Goal: Task Accomplishment & Management: Manage account settings

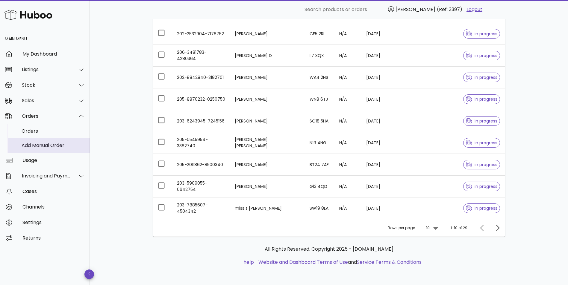
click at [43, 147] on div "Add Manual Order" at bounding box center [53, 146] width 63 height 6
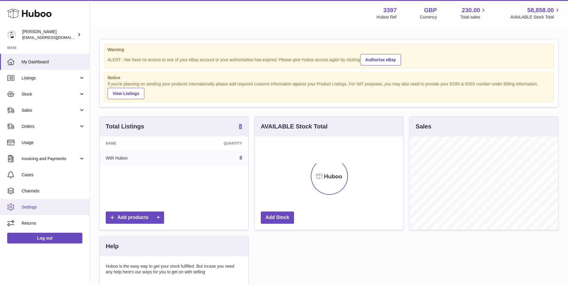
scroll to position [93, 148]
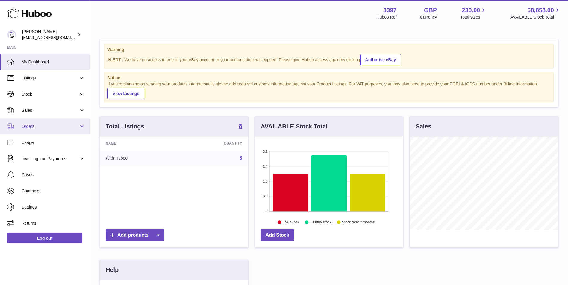
click at [34, 127] on span "Orders" at bounding box center [50, 127] width 57 height 6
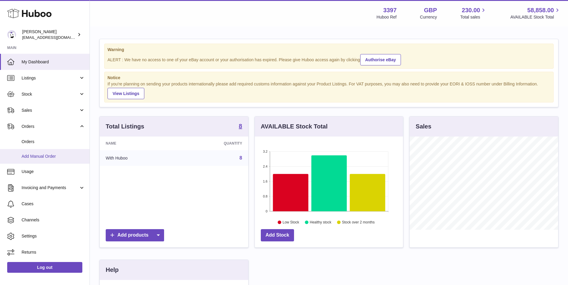
click at [31, 158] on span "Add Manual Order" at bounding box center [53, 157] width 63 height 6
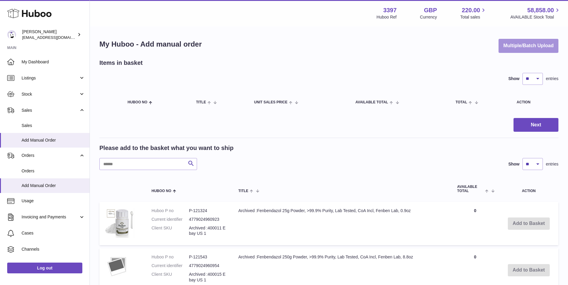
click at [518, 51] on button "Multiple/Batch Upload" at bounding box center [528, 46] width 60 height 14
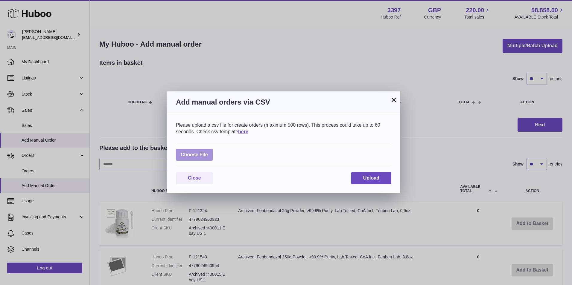
click at [185, 156] on label at bounding box center [194, 155] width 37 height 12
click at [208, 152] on input "file" at bounding box center [208, 152] width 0 height 0
type input "**********"
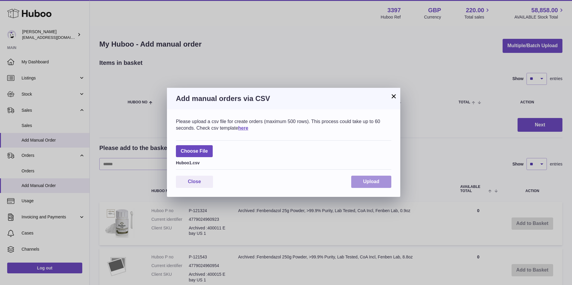
click at [377, 176] on button "Upload" at bounding box center [371, 182] width 40 height 12
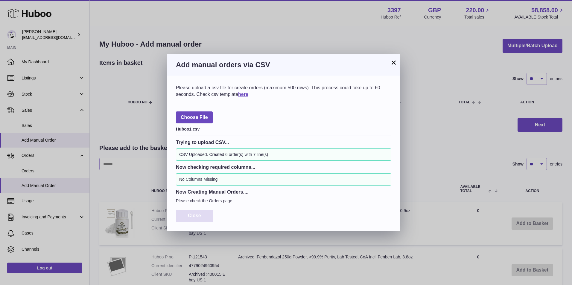
click at [191, 214] on span "Close" at bounding box center [194, 215] width 13 height 5
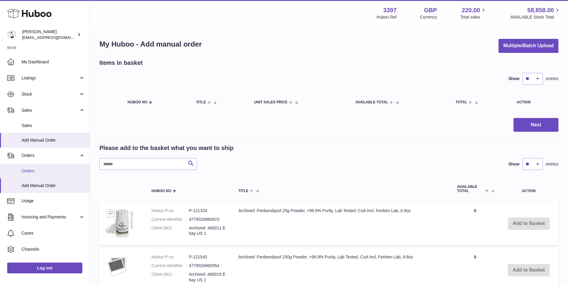
click at [30, 168] on link "Orders" at bounding box center [44, 171] width 89 height 15
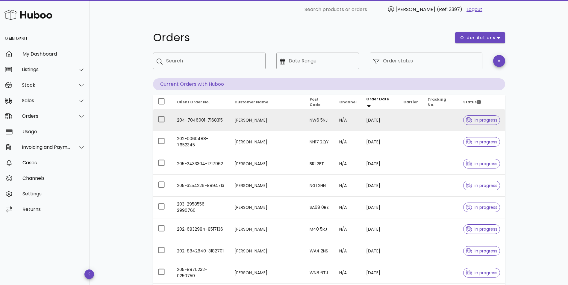
click at [215, 119] on td "204-7046001-7168315" at bounding box center [201, 121] width 58 height 22
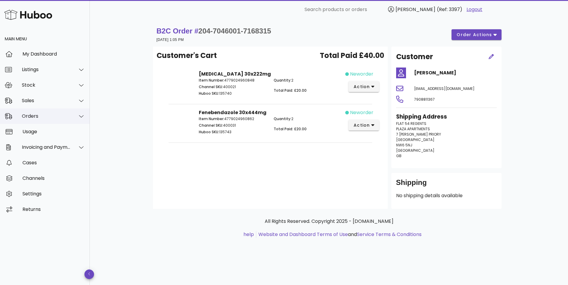
drag, startPoint x: 25, startPoint y: 116, endPoint x: 29, endPoint y: 120, distance: 6.2
click at [25, 116] on div "Orders" at bounding box center [46, 116] width 49 height 6
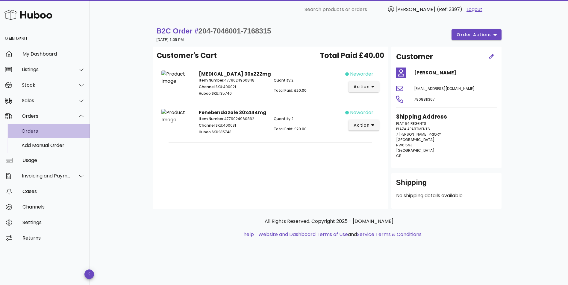
click at [41, 128] on div "Orders" at bounding box center [53, 131] width 63 height 13
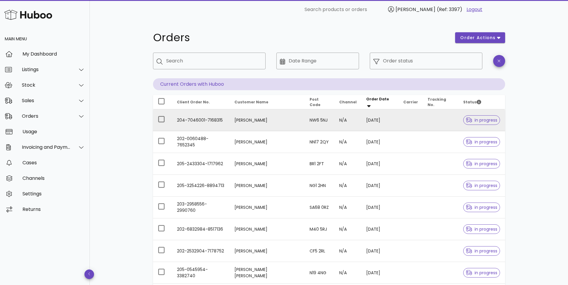
click at [215, 119] on td "204-7046001-7168315" at bounding box center [201, 121] width 58 height 22
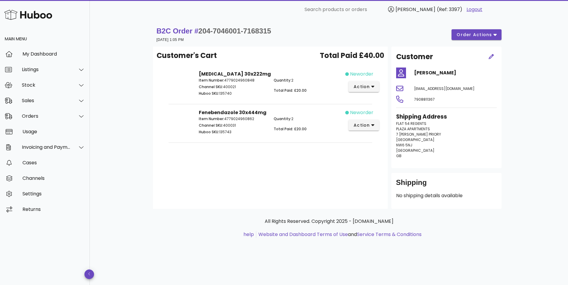
click at [231, 28] on span "204-7046001-7168315" at bounding box center [234, 31] width 73 height 8
click at [231, 29] on span "204-7046001-7168315" at bounding box center [234, 31] width 73 height 8
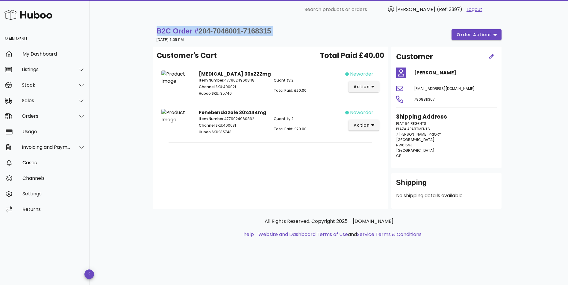
click at [231, 29] on span "204-7046001-7168315" at bounding box center [234, 31] width 73 height 8
drag, startPoint x: 231, startPoint y: 29, endPoint x: 266, endPoint y: 32, distance: 35.2
click at [262, 31] on span "204-7046001-7168315" at bounding box center [234, 31] width 73 height 8
drag, startPoint x: 274, startPoint y: 31, endPoint x: 198, endPoint y: 30, distance: 75.7
click at [198, 30] on div "B2C Order # 204-7046001-7168315 05 September 2025 at 1:05 PM order actions" at bounding box center [329, 34] width 345 height 17
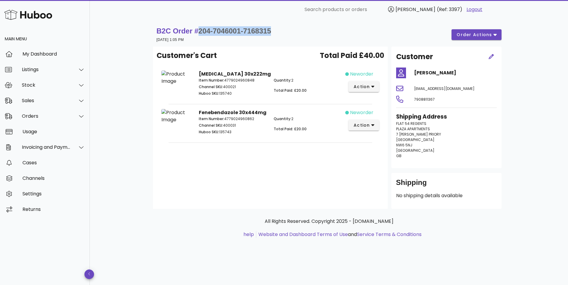
copy span "204-7046001-7168315"
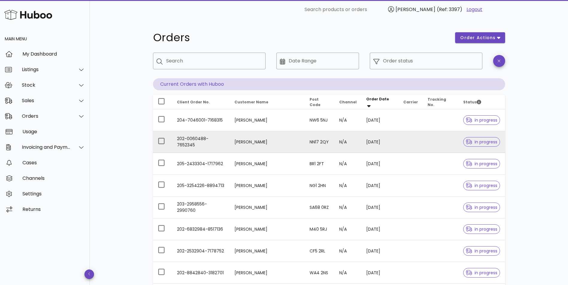
click at [219, 145] on td "202-0060488-7652345" at bounding box center [201, 142] width 58 height 22
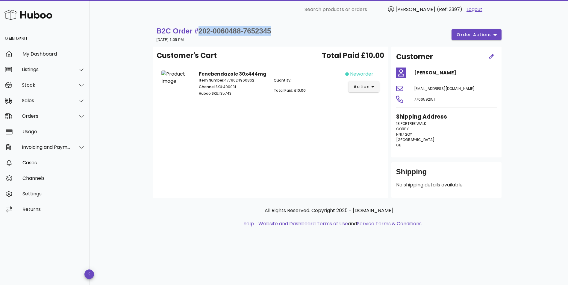
drag, startPoint x: 275, startPoint y: 30, endPoint x: 199, endPoint y: 34, distance: 75.8
click at [199, 34] on div "B2C Order # 202-0060488-7652345 05 September 2025 at 1:05 PM order actions" at bounding box center [329, 34] width 345 height 17
copy span "202-0060488-7652345"
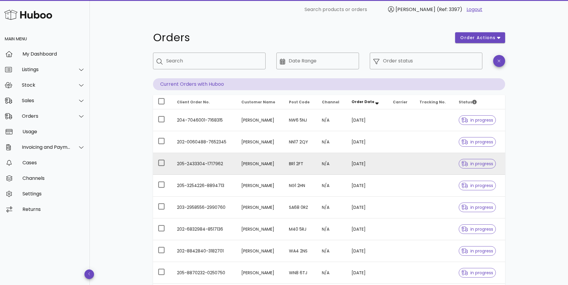
click at [223, 161] on td "205-2433304-1717962" at bounding box center [204, 164] width 65 height 22
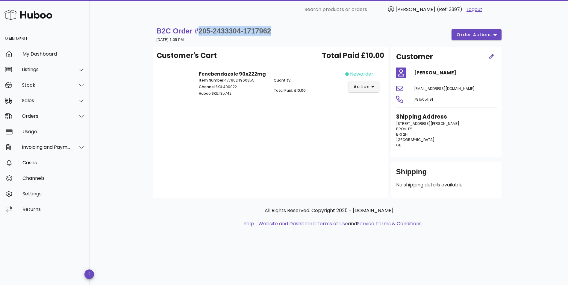
drag, startPoint x: 278, startPoint y: 31, endPoint x: 198, endPoint y: 31, distance: 80.5
click at [198, 31] on div "B2C Order # 205-2433304-1717962 05 September 2025 at 1:05 PM order actions" at bounding box center [329, 34] width 345 height 17
copy span "205-2433304-1717962"
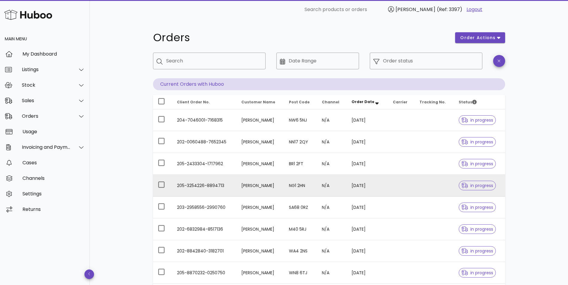
click at [201, 190] on td "205-3254226-8894713" at bounding box center [204, 186] width 65 height 22
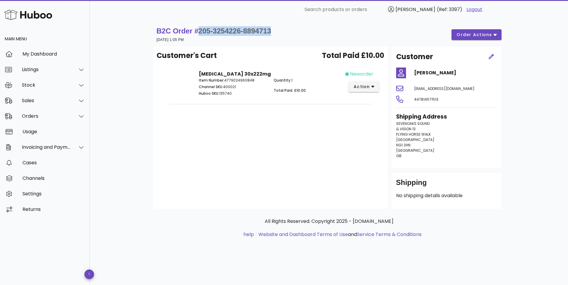
drag, startPoint x: 288, startPoint y: 28, endPoint x: 199, endPoint y: 31, distance: 89.2
click at [199, 31] on div "B2C Order # 205-3254226-8894713 05 September 2025 at 1:05 PM order actions" at bounding box center [329, 34] width 345 height 17
copy span "205-3254226-8894713"
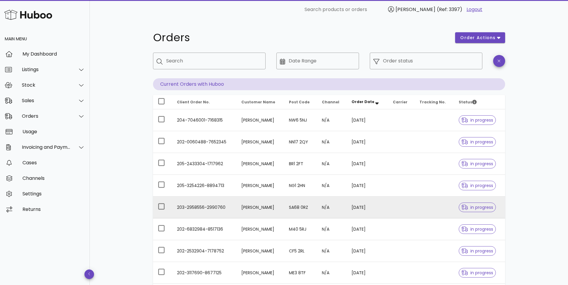
click at [203, 209] on td "203-2958556-2990760" at bounding box center [204, 208] width 65 height 22
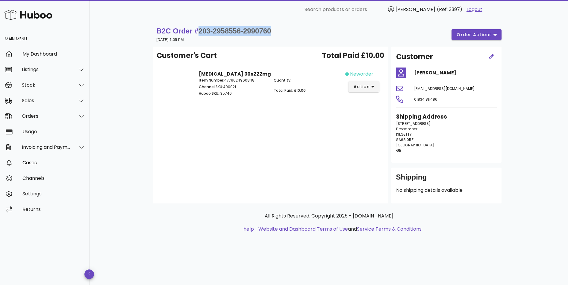
drag, startPoint x: 274, startPoint y: 26, endPoint x: 198, endPoint y: 29, distance: 76.3
click at [198, 29] on div "B2C Order # 203-2958556-2990760 05 September 2025 at 1:05 PM order actions" at bounding box center [329, 34] width 345 height 17
copy span "203-2958556-2990760"
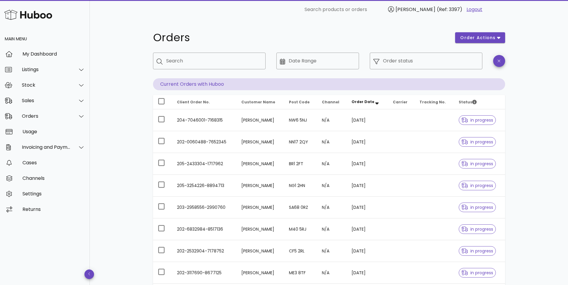
click at [261, 227] on td "vivian mokolo" at bounding box center [260, 230] width 48 height 22
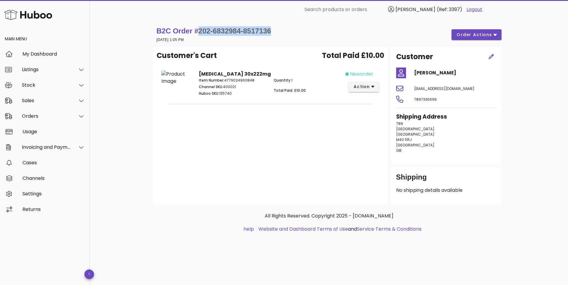
drag, startPoint x: 278, startPoint y: 31, endPoint x: 198, endPoint y: 30, distance: 79.9
click at [198, 30] on div "B2C Order # 202-6832984-8517136 05 September 2025 at 1:05 PM order actions" at bounding box center [329, 34] width 345 height 17
copy span "202-6832984-8517136"
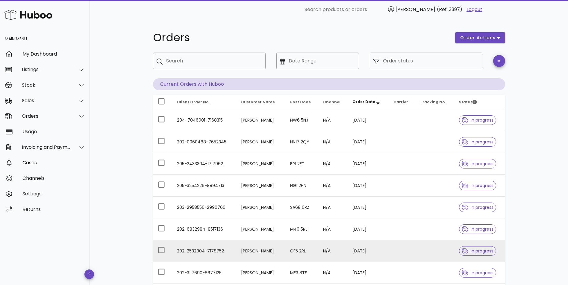
click at [219, 250] on td "202-2532904-7178752" at bounding box center [204, 252] width 64 height 22
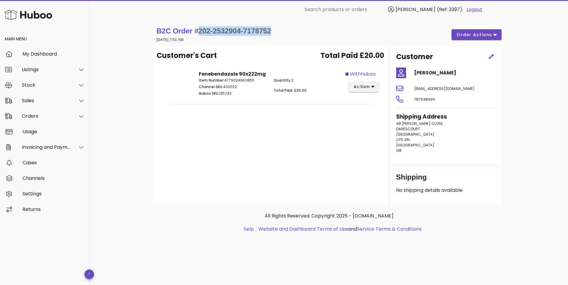
drag, startPoint x: 278, startPoint y: 30, endPoint x: 198, endPoint y: 26, distance: 79.7
click at [198, 26] on div "B2C Order # 202-2532904-7178752 05 September 2025 at 7:51 AM order actions" at bounding box center [329, 35] width 352 height 24
copy span "202-2532904-7178752"
